Goal: Transaction & Acquisition: Purchase product/service

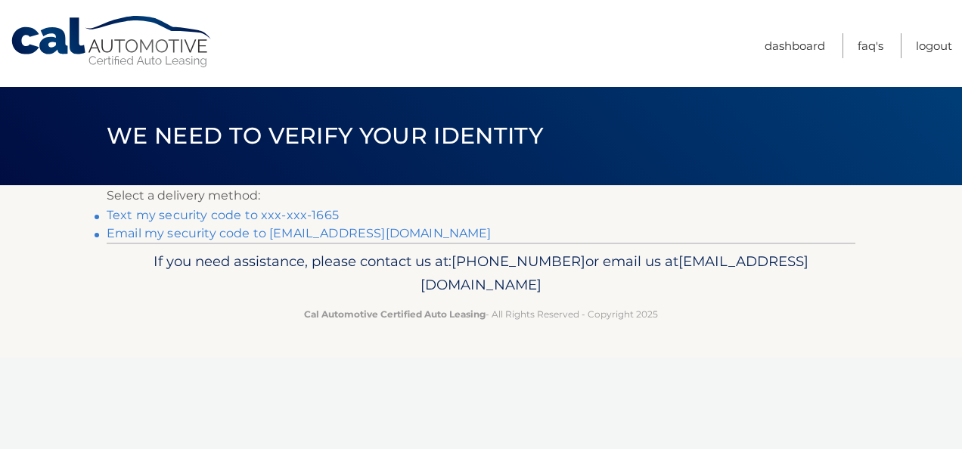
click at [315, 213] on link "Text my security code to xxx-xxx-1665" at bounding box center [223, 215] width 232 height 14
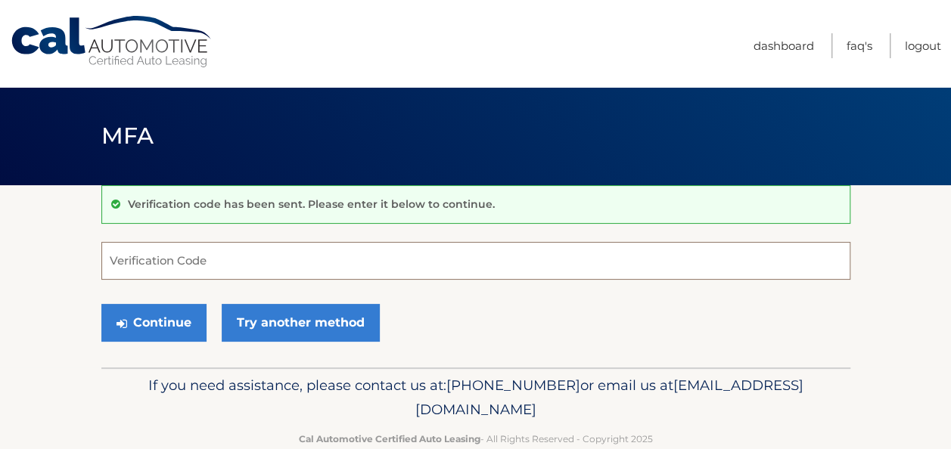
click at [259, 253] on input "Verification Code" at bounding box center [475, 261] width 749 height 38
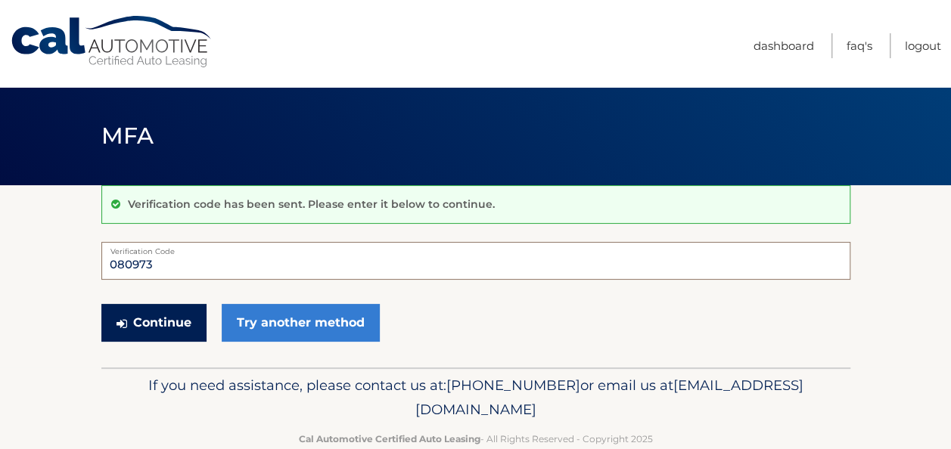
type input "080973"
click at [148, 321] on button "Continue" at bounding box center [153, 323] width 105 height 38
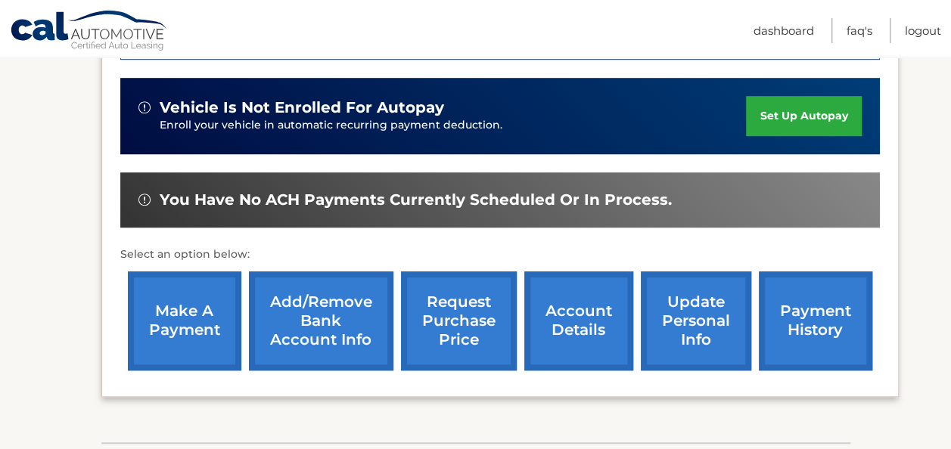
scroll to position [454, 0]
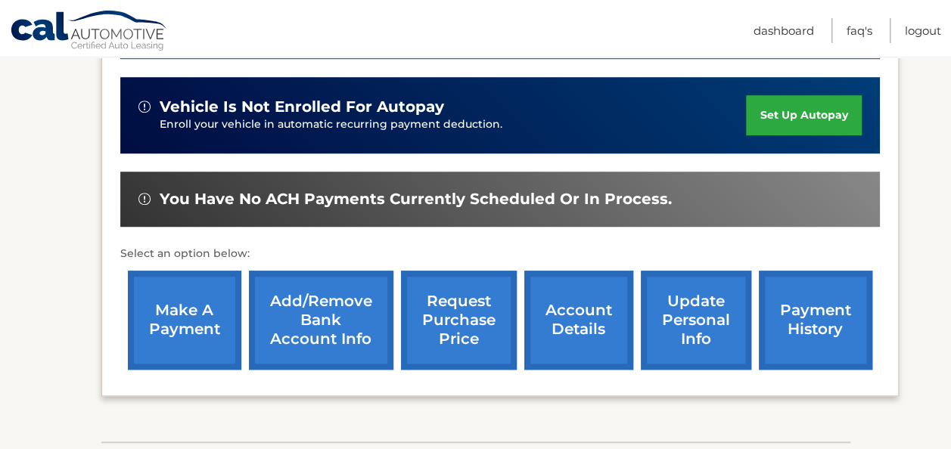
click at [213, 309] on link "make a payment" at bounding box center [184, 320] width 113 height 99
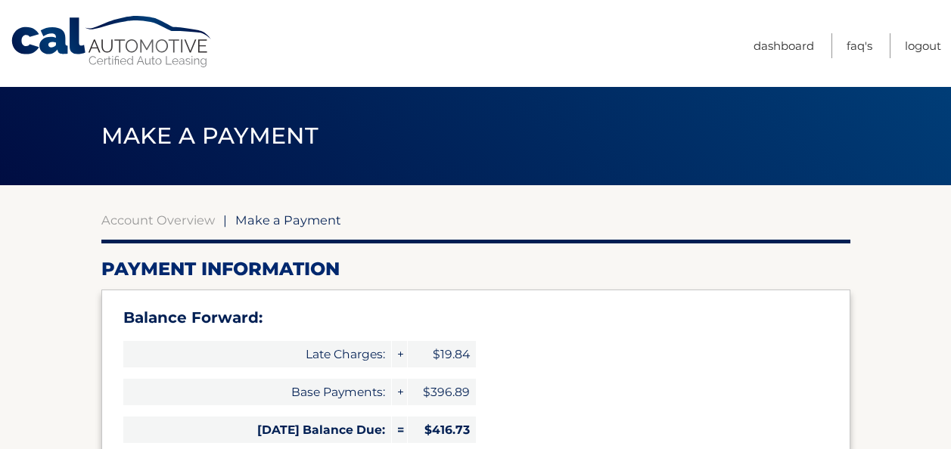
select select "MGU0MDdjYjgtODBmNy00ZWM3LTlmMmQtYjVhNzI0Mjc0NTdj"
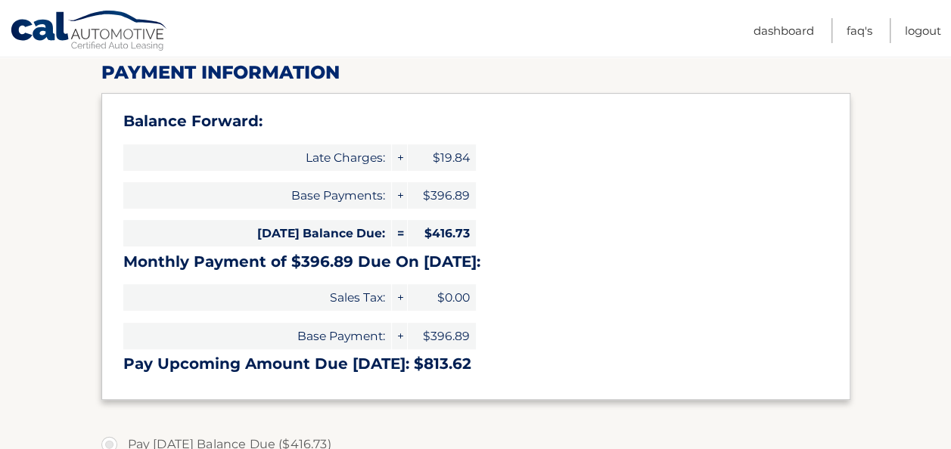
scroll to position [227, 0]
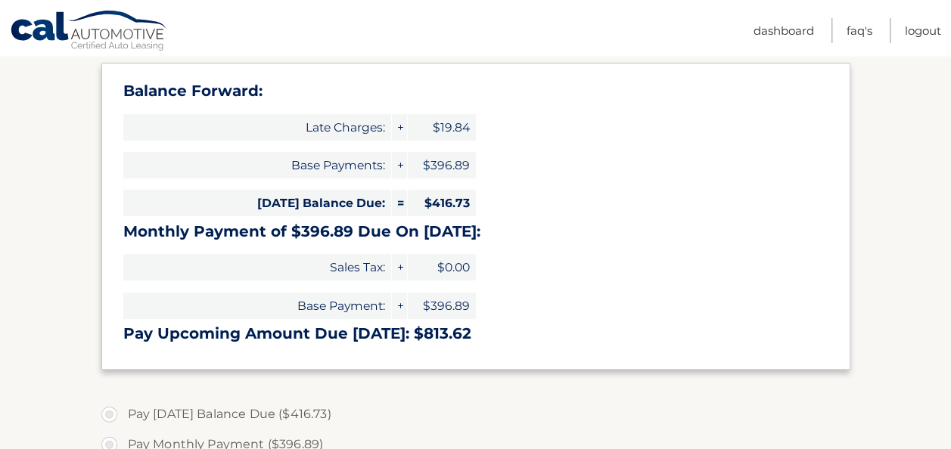
click at [399, 124] on span "+" at bounding box center [399, 127] width 15 height 26
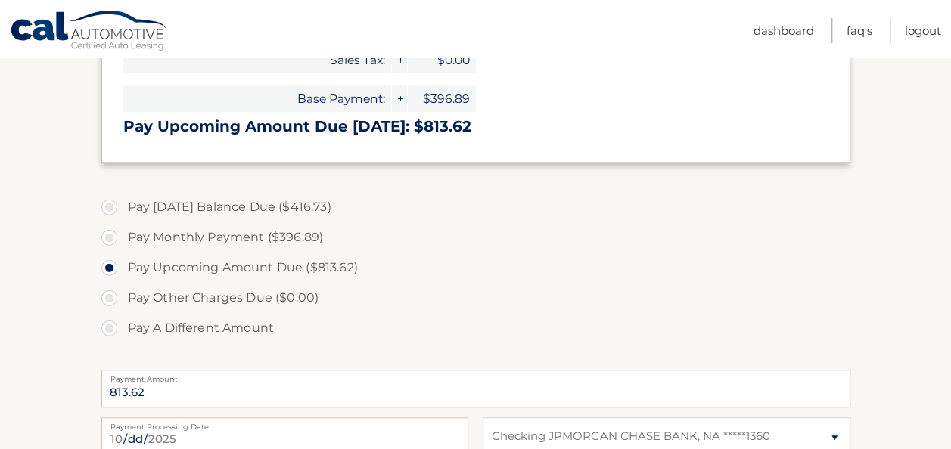
scroll to position [454, 0]
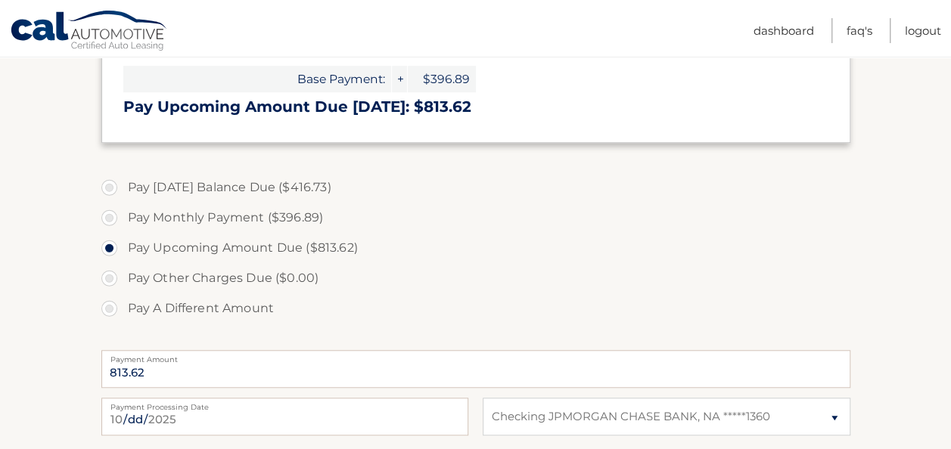
click at [108, 209] on label "Pay Monthly Payment ($396.89)" at bounding box center [475, 218] width 749 height 30
click at [108, 209] on input "Pay Monthly Payment ($396.89)" at bounding box center [114, 215] width 15 height 24
radio input "true"
type input "396.89"
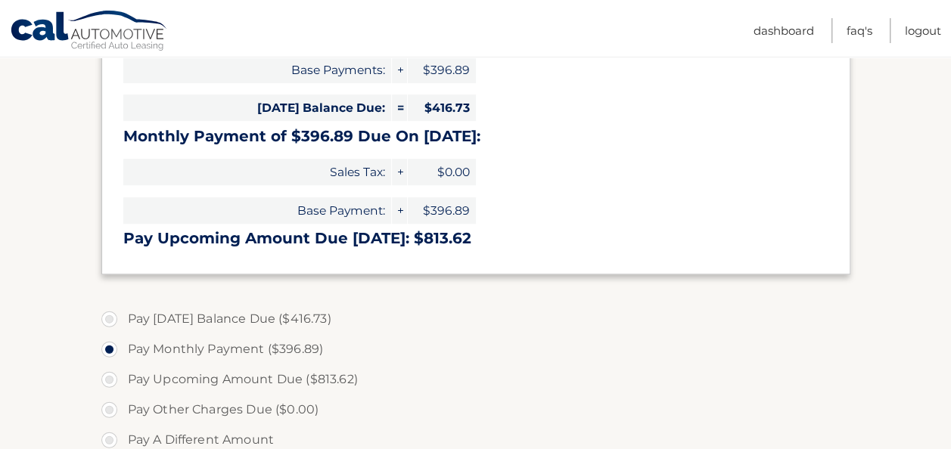
scroll to position [303, 0]
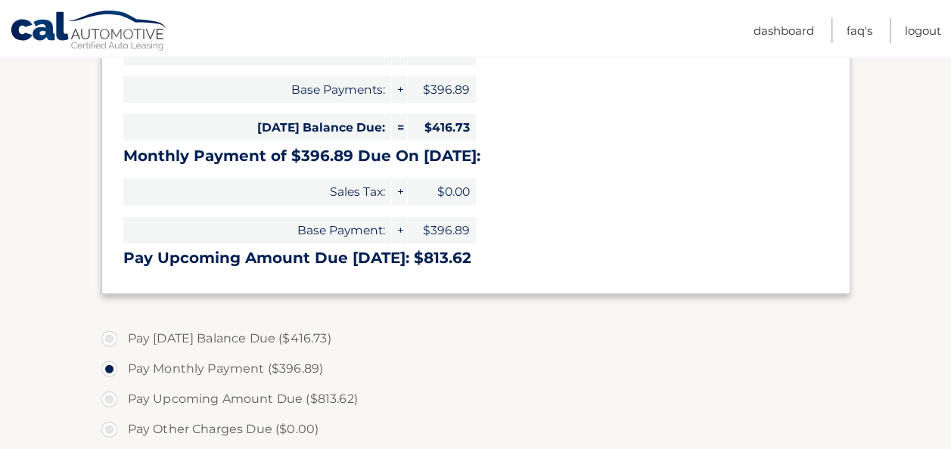
click at [110, 333] on label "Pay Today's Balance Due ($416.73)" at bounding box center [475, 339] width 749 height 30
click at [110, 333] on input "Pay Today's Balance Due ($416.73)" at bounding box center [114, 336] width 15 height 24
radio input "true"
type input "416.73"
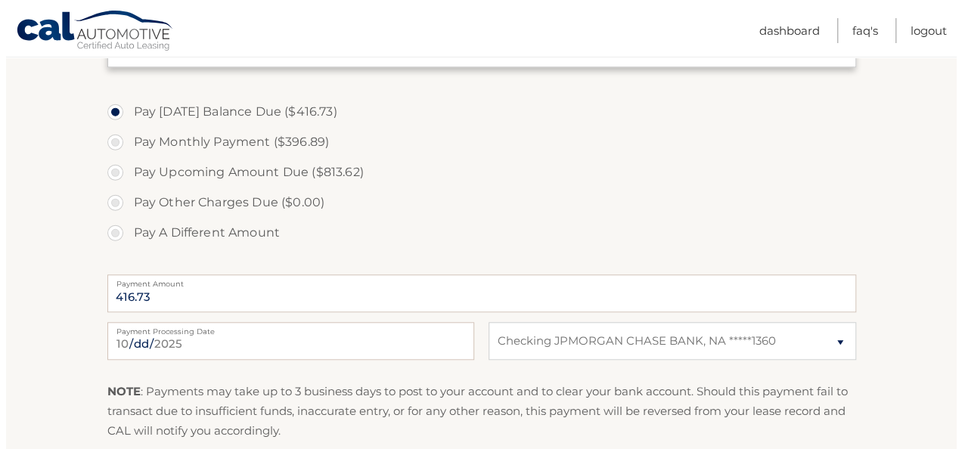
scroll to position [605, 0]
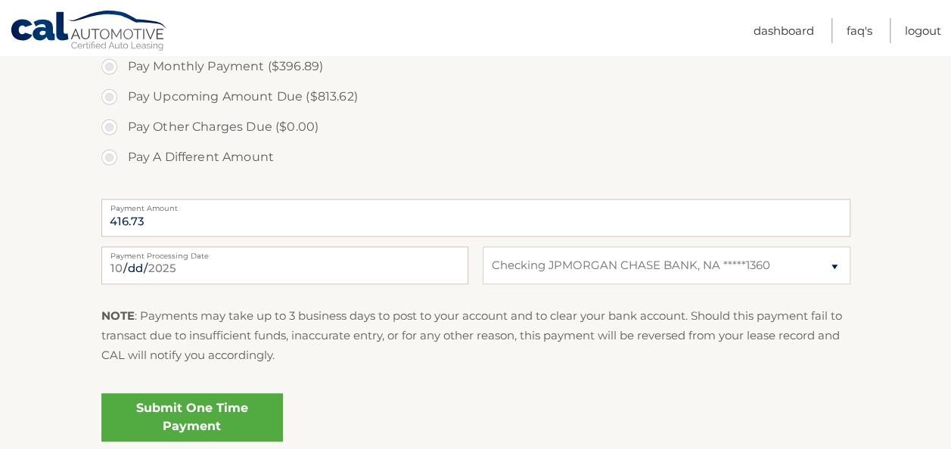
click at [212, 416] on link "Submit One Time Payment" at bounding box center [192, 417] width 182 height 48
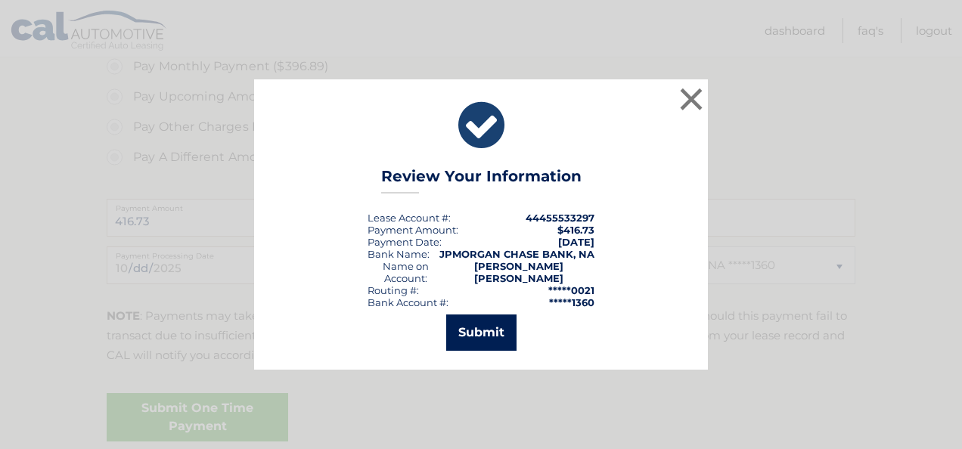
click at [464, 330] on button "Submit" at bounding box center [481, 333] width 70 height 36
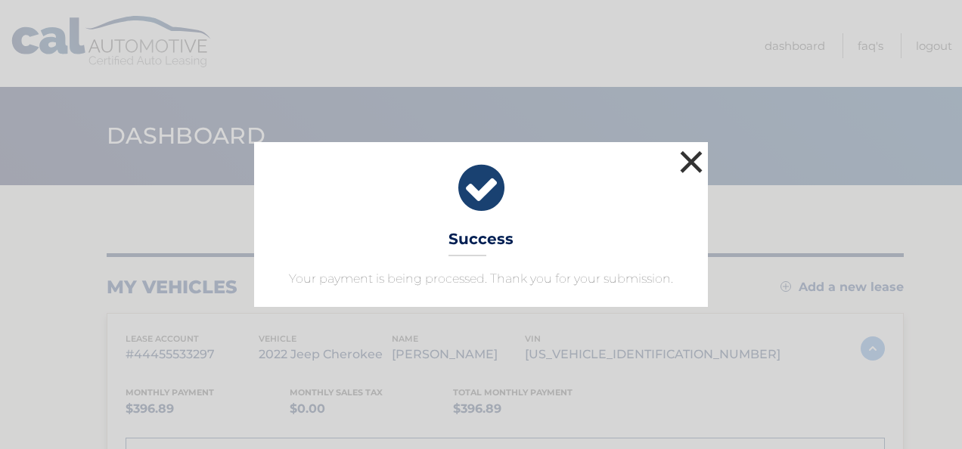
click at [697, 161] on button "×" at bounding box center [691, 162] width 30 height 30
